Goal: Understand process/instructions: Learn how to perform a task or action

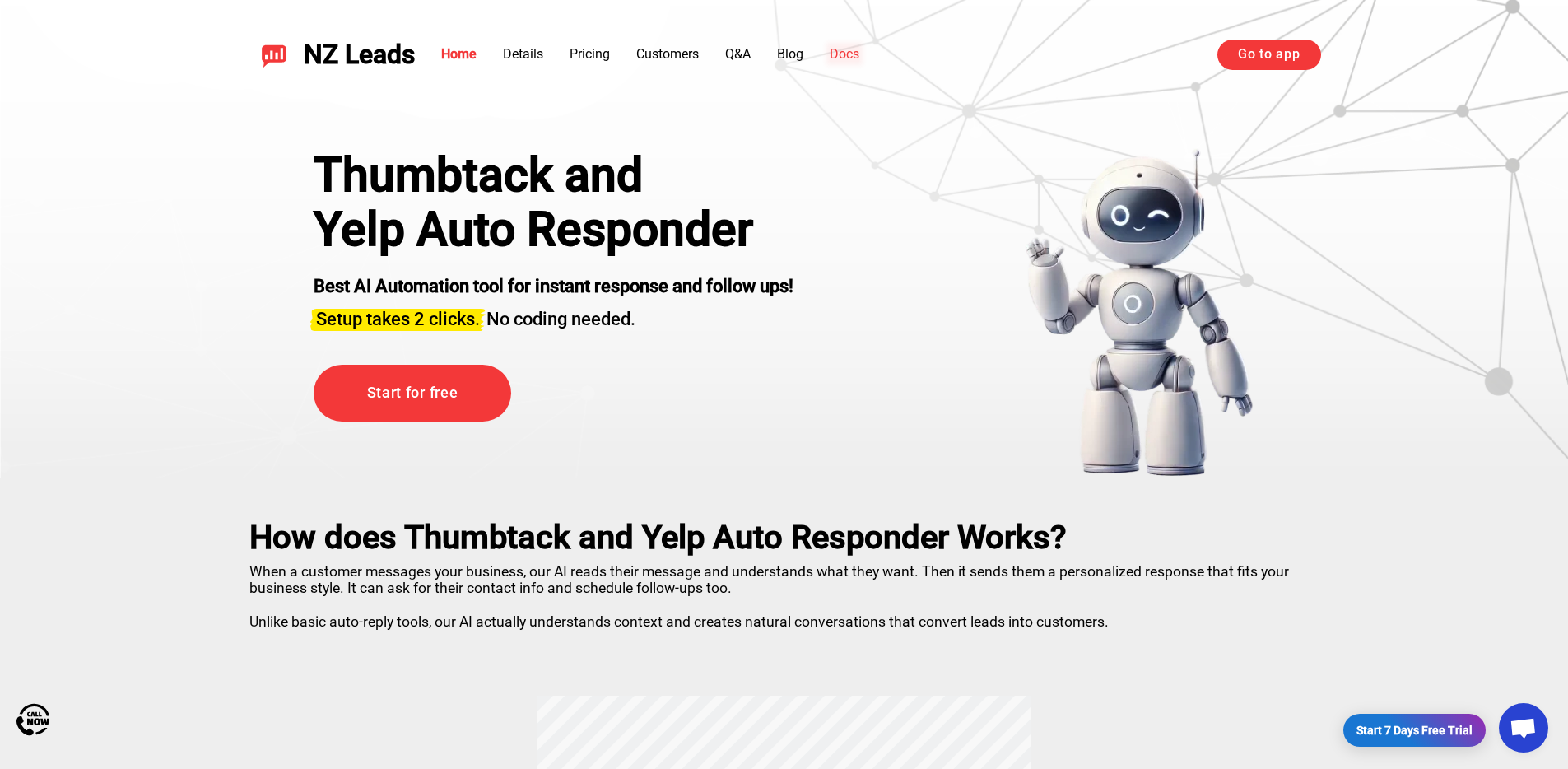
click at [845, 46] on link "Docs" at bounding box center [844, 53] width 29 height 16
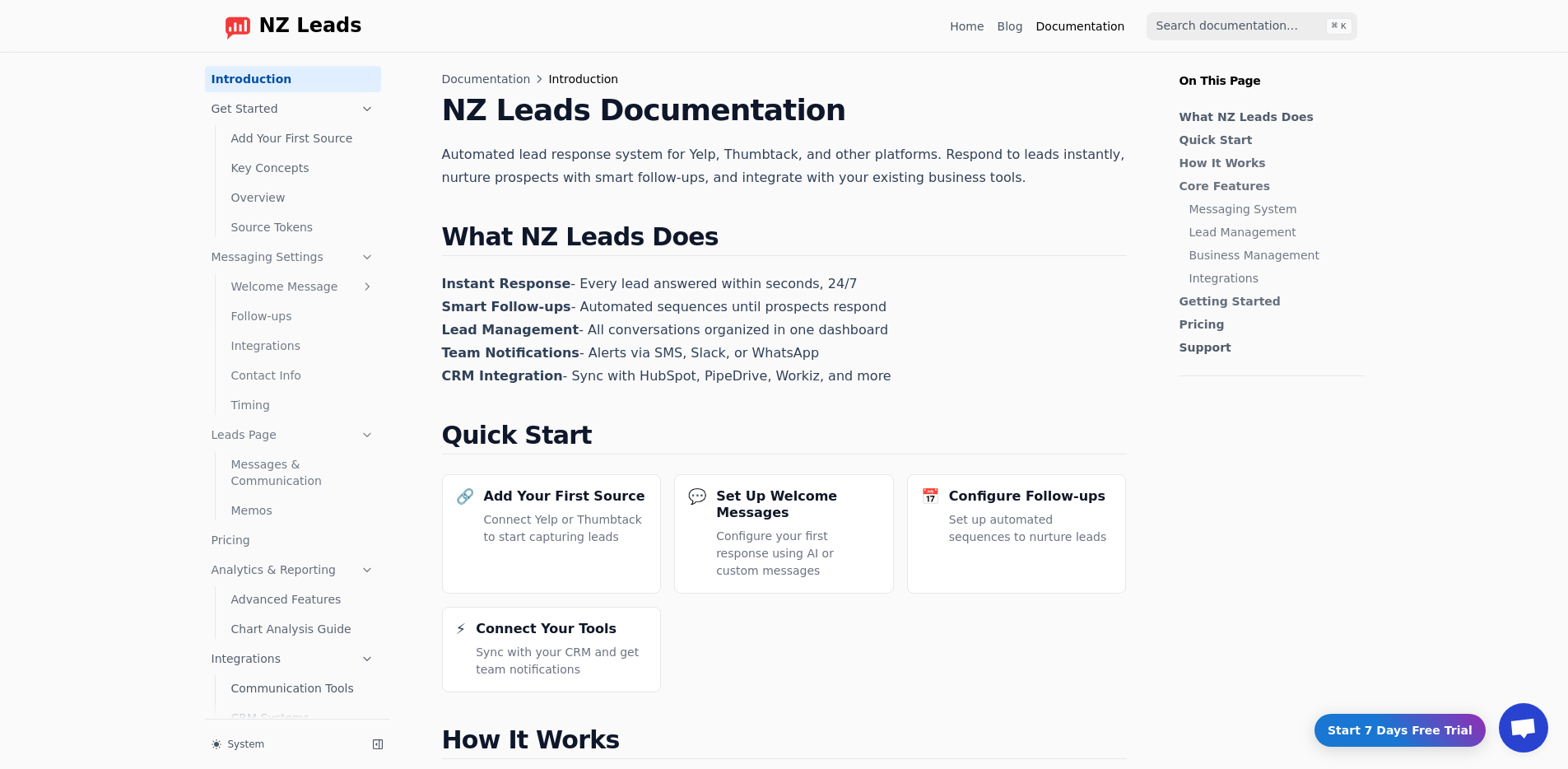
click at [286, 134] on link "Add Your First Source" at bounding box center [303, 138] width 156 height 27
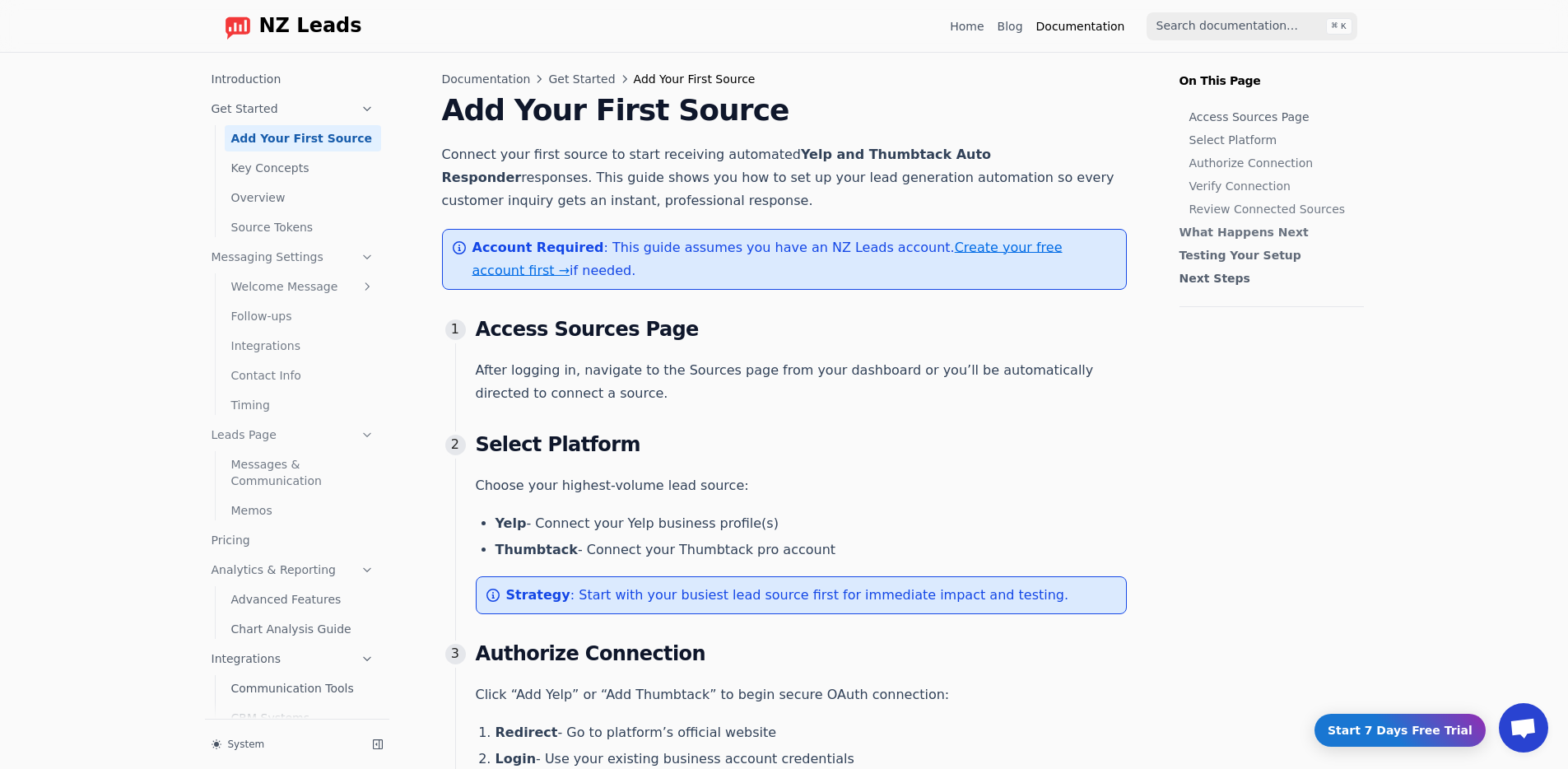
click at [994, 243] on link "Create your free account first →" at bounding box center [768, 258] width 590 height 39
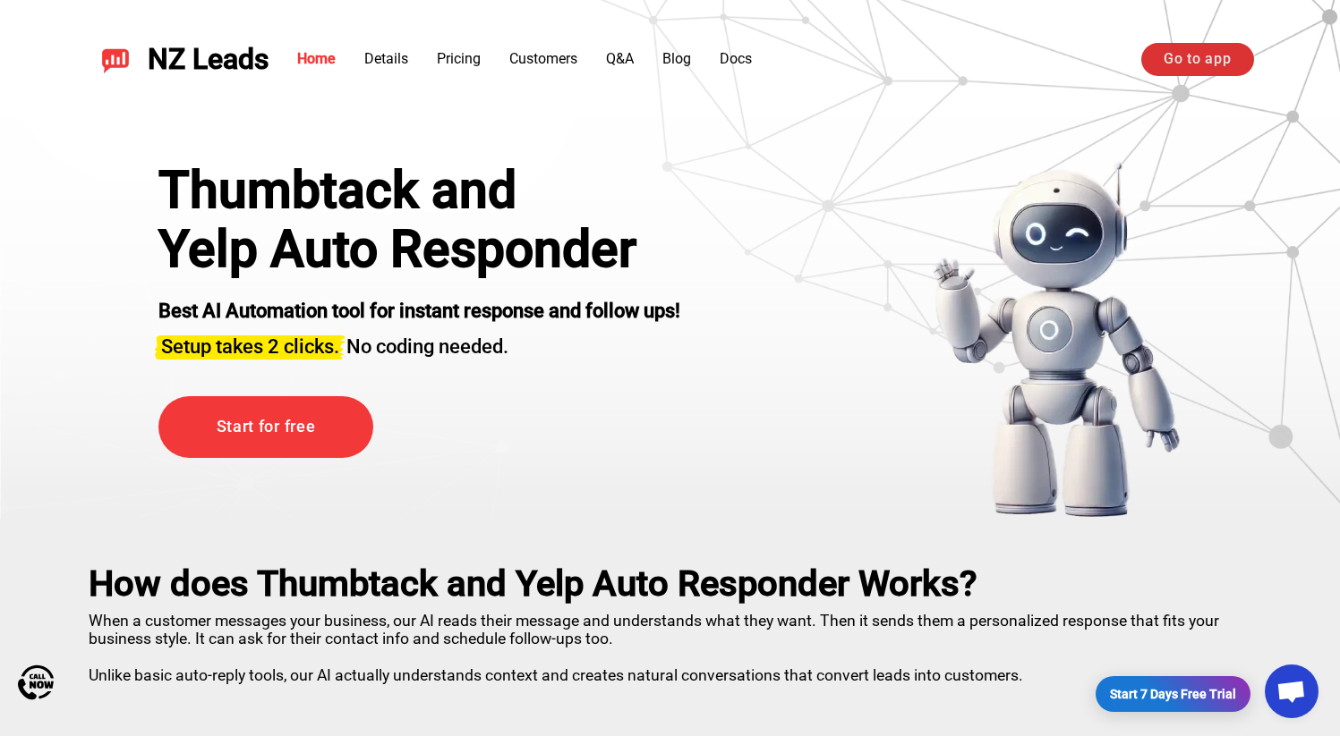
click at [1173, 55] on link "Go to app" at bounding box center [1197, 59] width 112 height 32
